Goal: Information Seeking & Learning: Learn about a topic

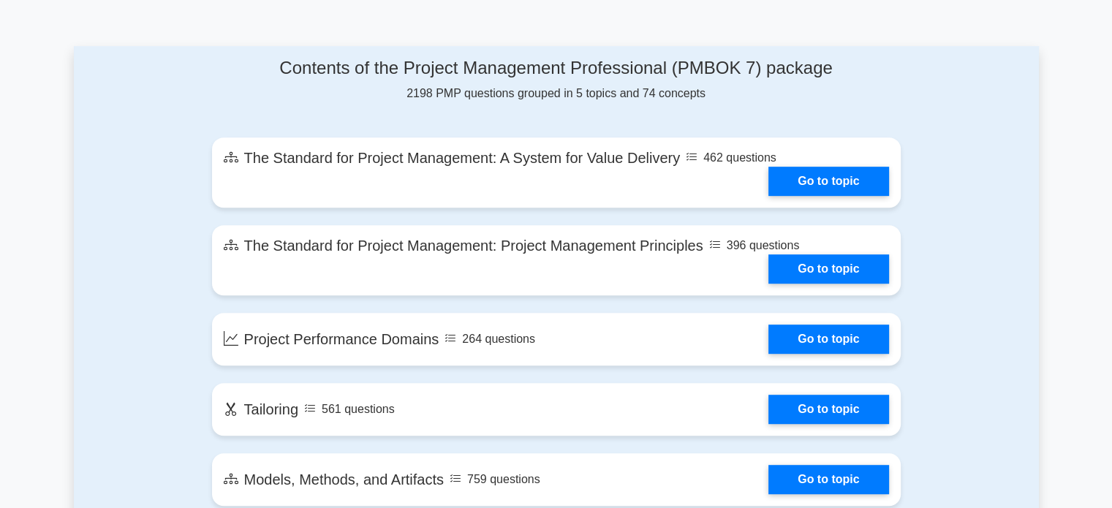
scroll to position [731, 0]
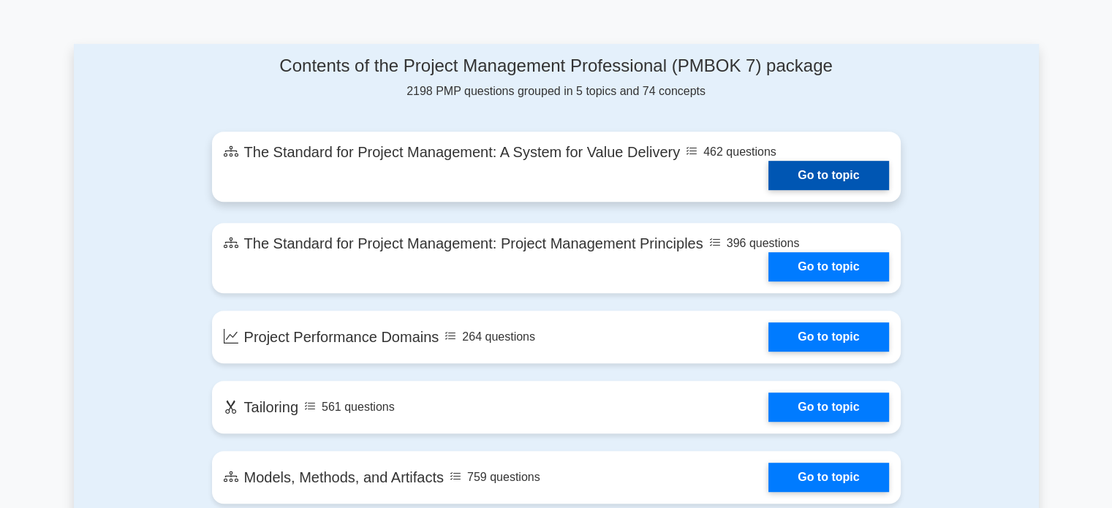
click at [768, 161] on link "Go to topic" at bounding box center [828, 175] width 120 height 29
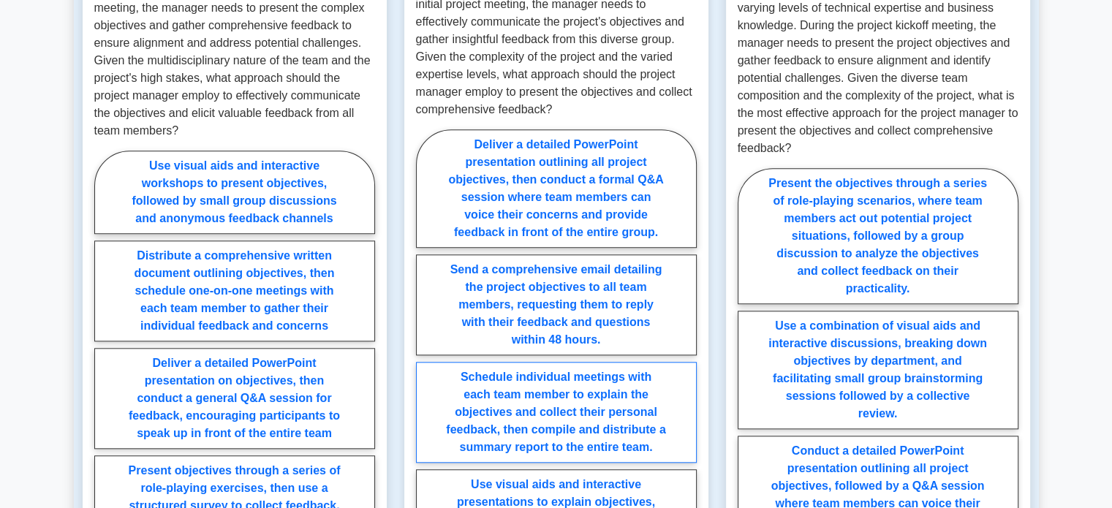
scroll to position [1389, 0]
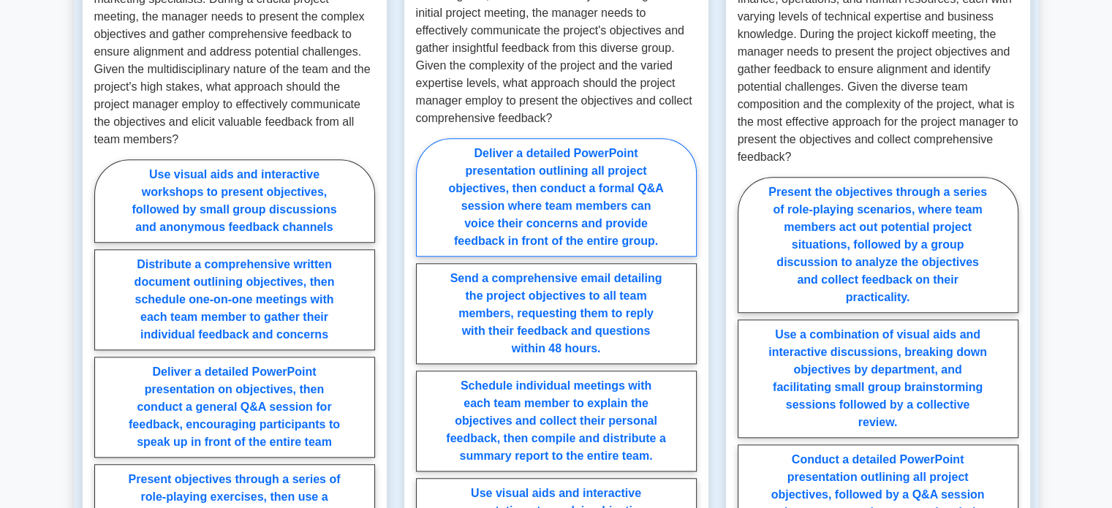
click at [535, 172] on label "Deliver a detailed PowerPoint presentation outlining all project objectives, th…" at bounding box center [556, 197] width 281 height 118
click at [425, 349] on input "Deliver a detailed PowerPoint presentation outlining all project objectives, th…" at bounding box center [421, 354] width 10 height 10
radio input "true"
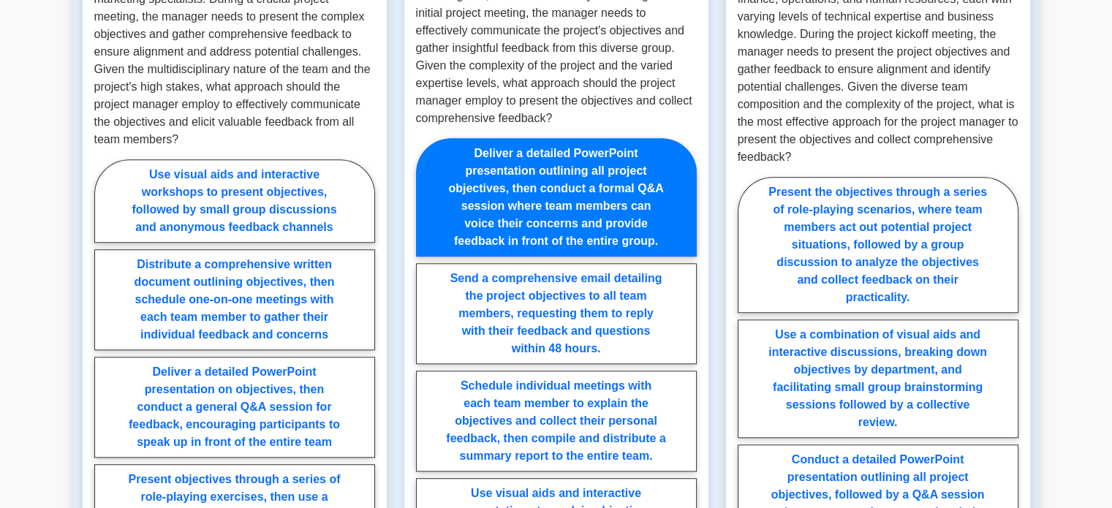
click at [509, 195] on label "Deliver a detailed PowerPoint presentation outlining all project objectives, th…" at bounding box center [556, 197] width 281 height 118
click at [425, 349] on input "Deliver a detailed PowerPoint presentation outlining all project objectives, th…" at bounding box center [421, 354] width 10 height 10
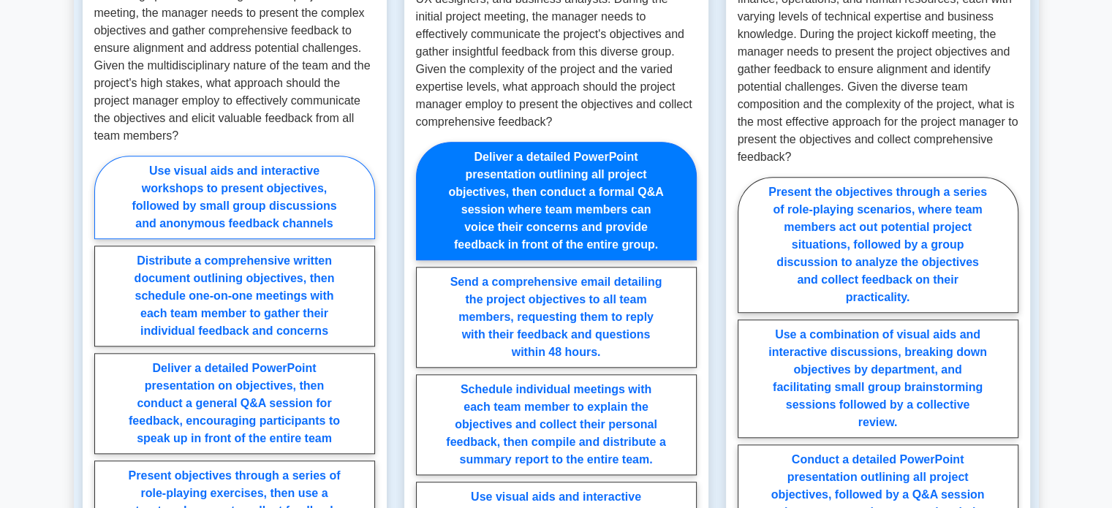
click at [240, 191] on label "Use visual aids and interactive workshops to present objectives, followed by sm…" at bounding box center [234, 197] width 281 height 83
click at [104, 367] on input "Use visual aids and interactive workshops to present objectives, followed by sm…" at bounding box center [99, 372] width 10 height 10
radio input "true"
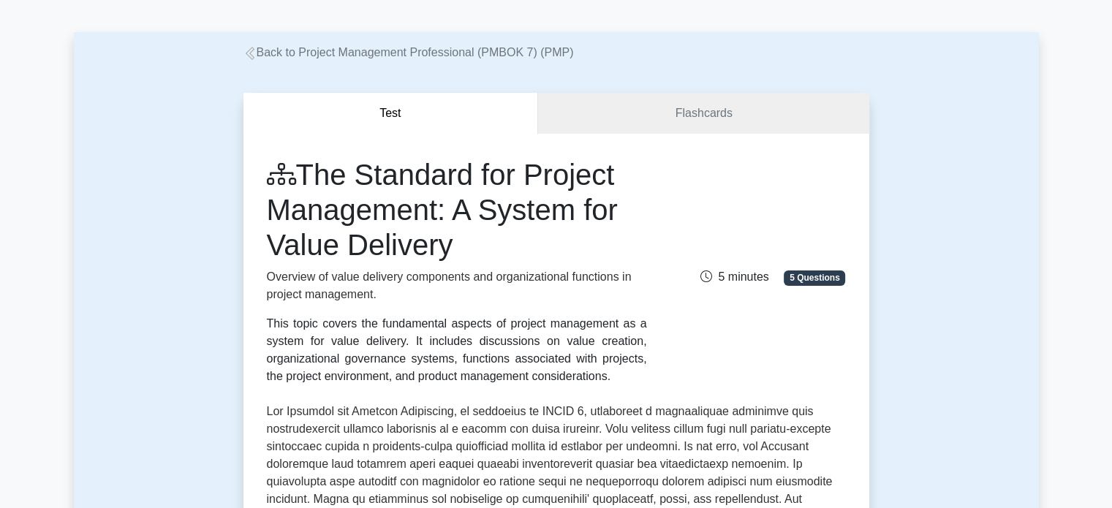
scroll to position [0, 0]
